Goal: Find contact information: Find contact information

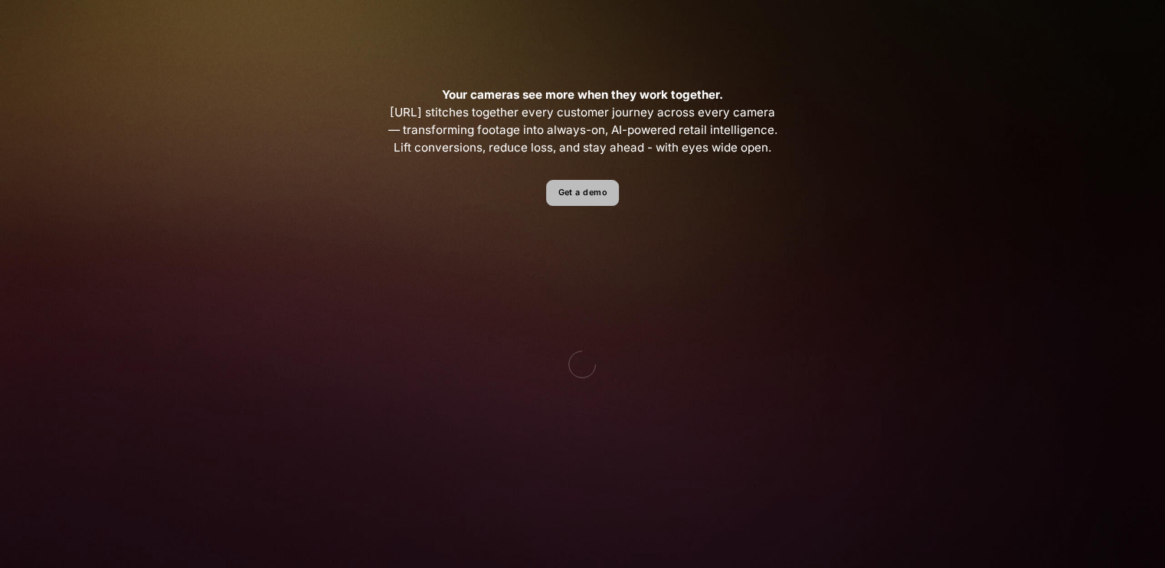
scroll to position [460, 0]
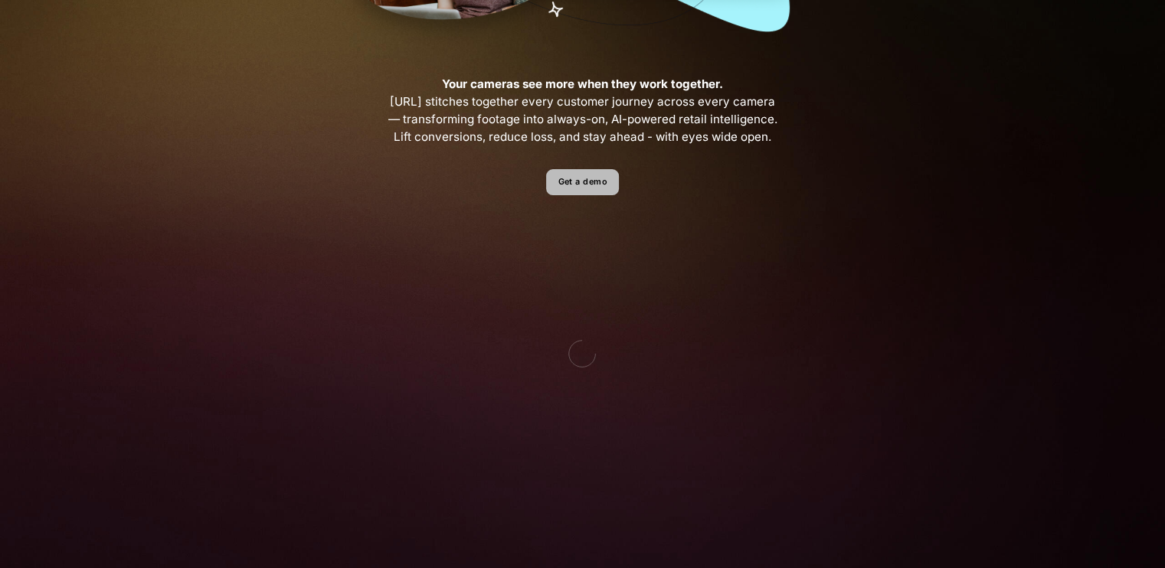
click at [576, 180] on link "Get a demo" at bounding box center [582, 182] width 73 height 27
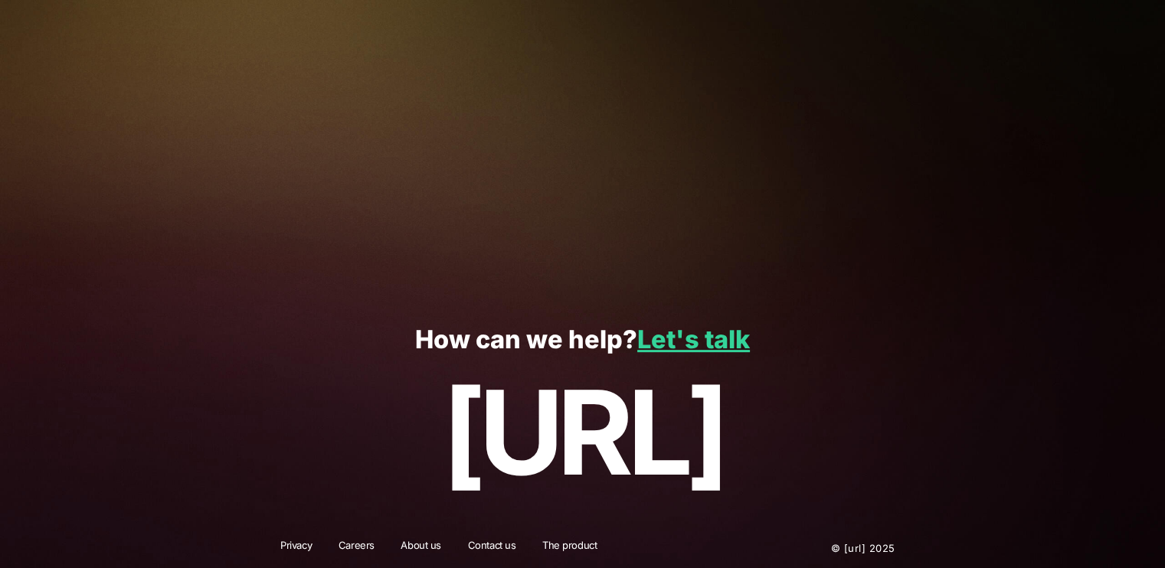
scroll to position [365, 0]
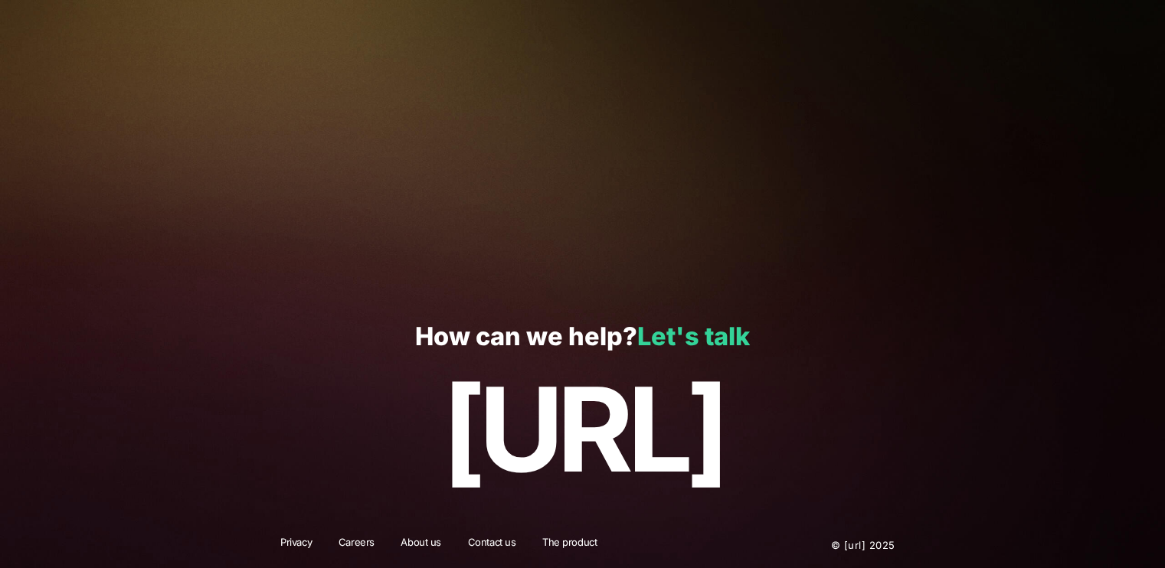
click at [695, 327] on link "Let's talk" at bounding box center [693, 337] width 113 height 30
